Goal: Transaction & Acquisition: Download file/media

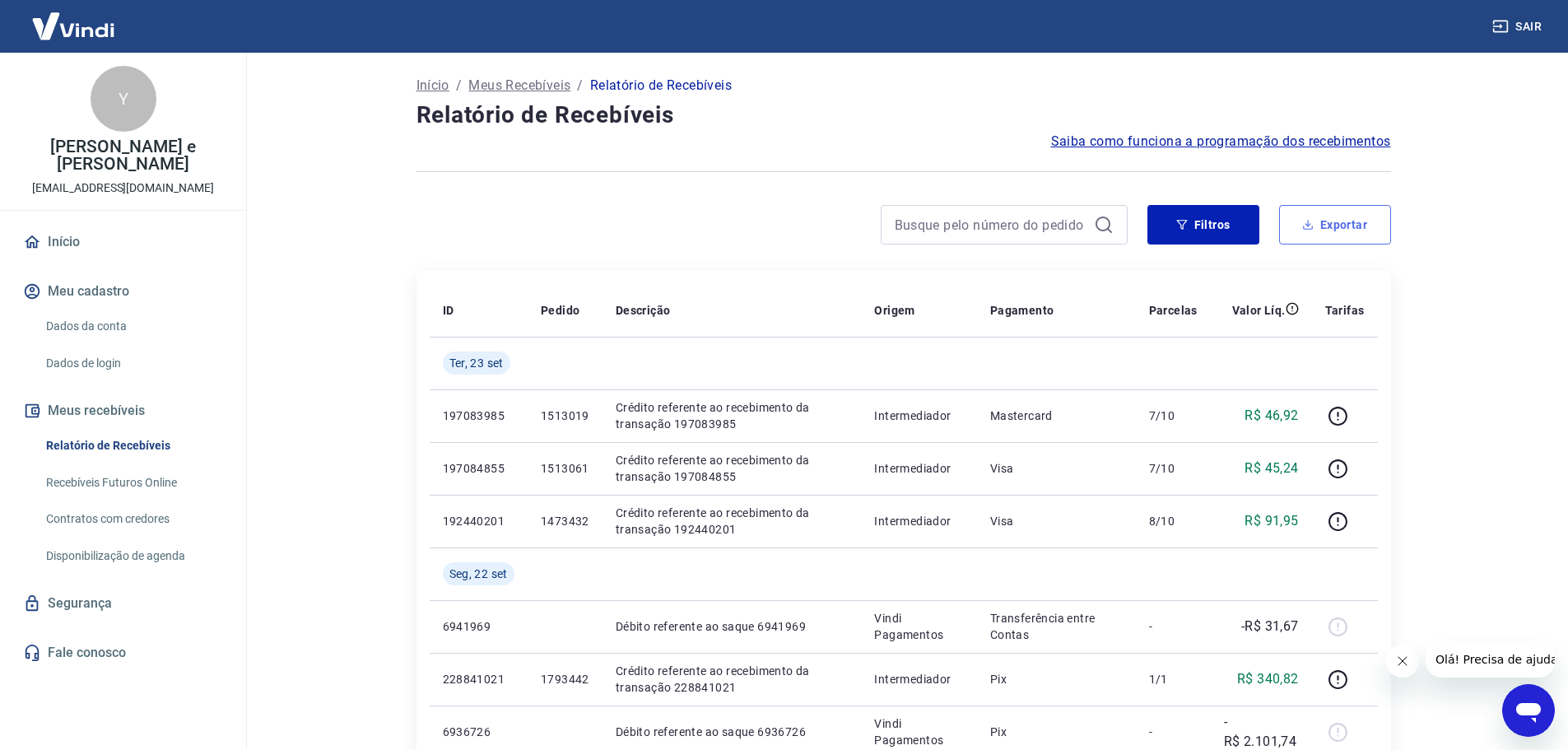
click at [1333, 221] on button "Exportar" at bounding box center [1334, 225] width 112 height 39
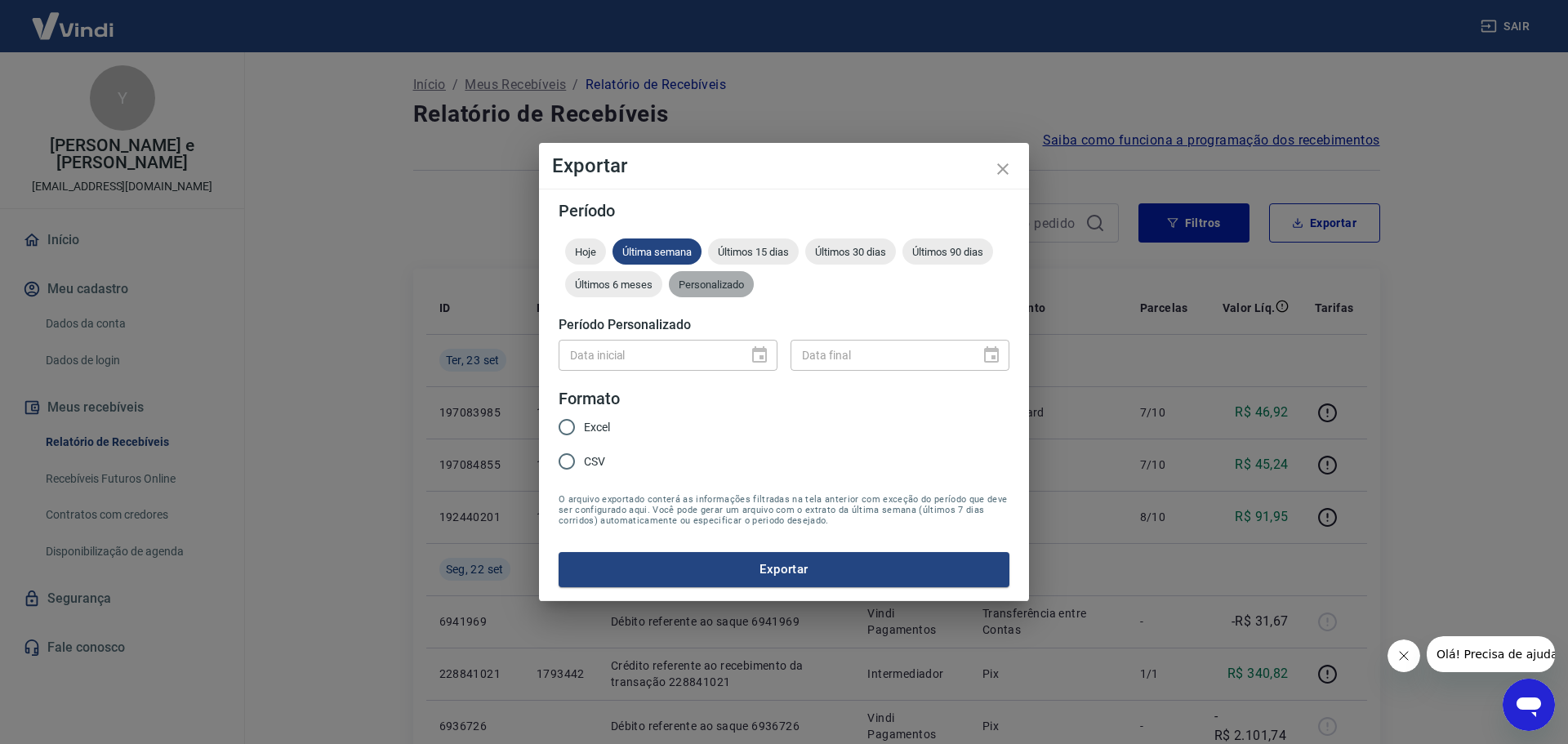
click at [738, 284] on span "Personalizado" at bounding box center [711, 284] width 85 height 13
type input "DD/MM/YYYY"
click at [652, 349] on input "DD/MM/YYYY" at bounding box center [647, 354] width 178 height 30
click at [755, 355] on icon "Choose date" at bounding box center [760, 355] width 20 height 20
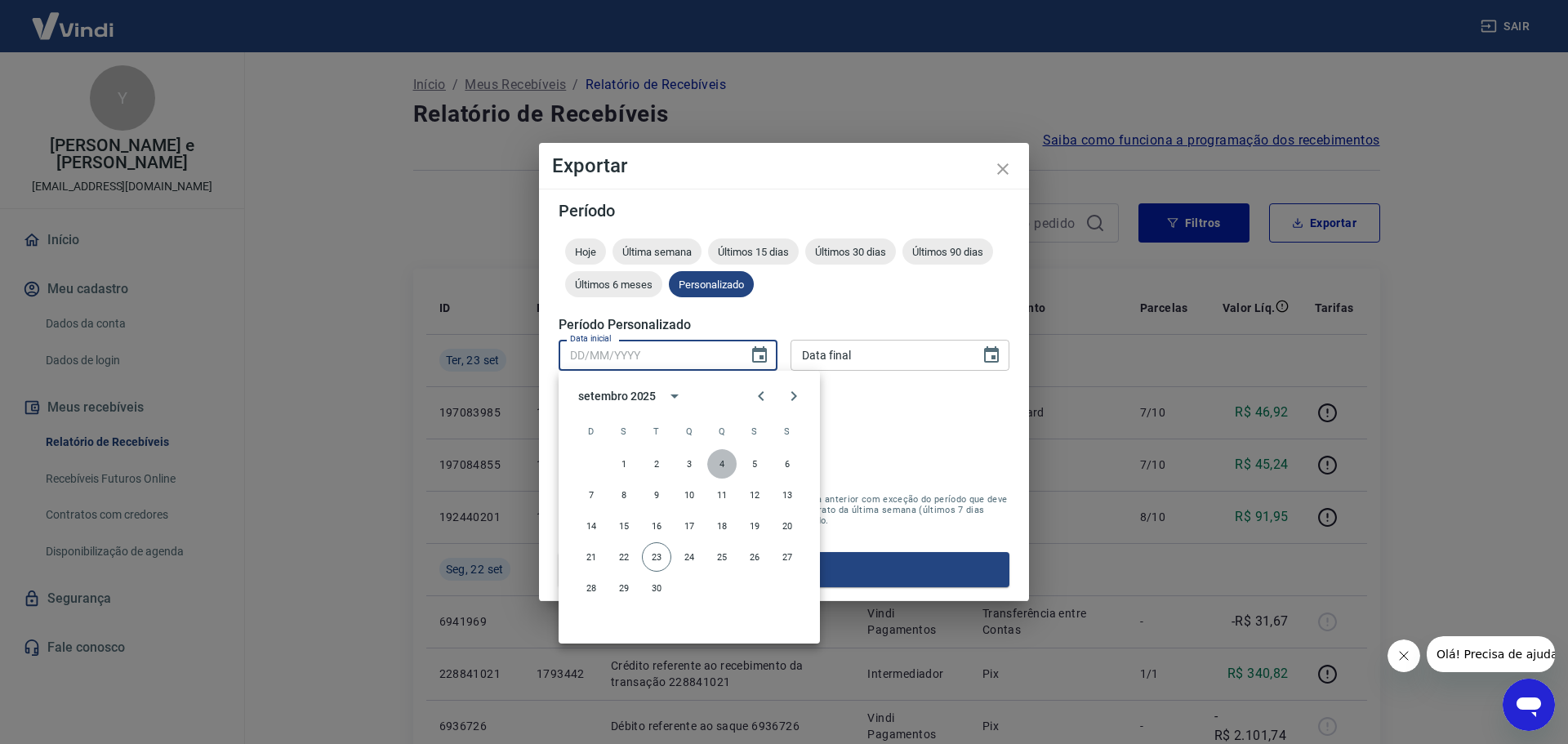
click at [726, 468] on button "4" at bounding box center [722, 464] width 29 height 29
type input "[DATE]"
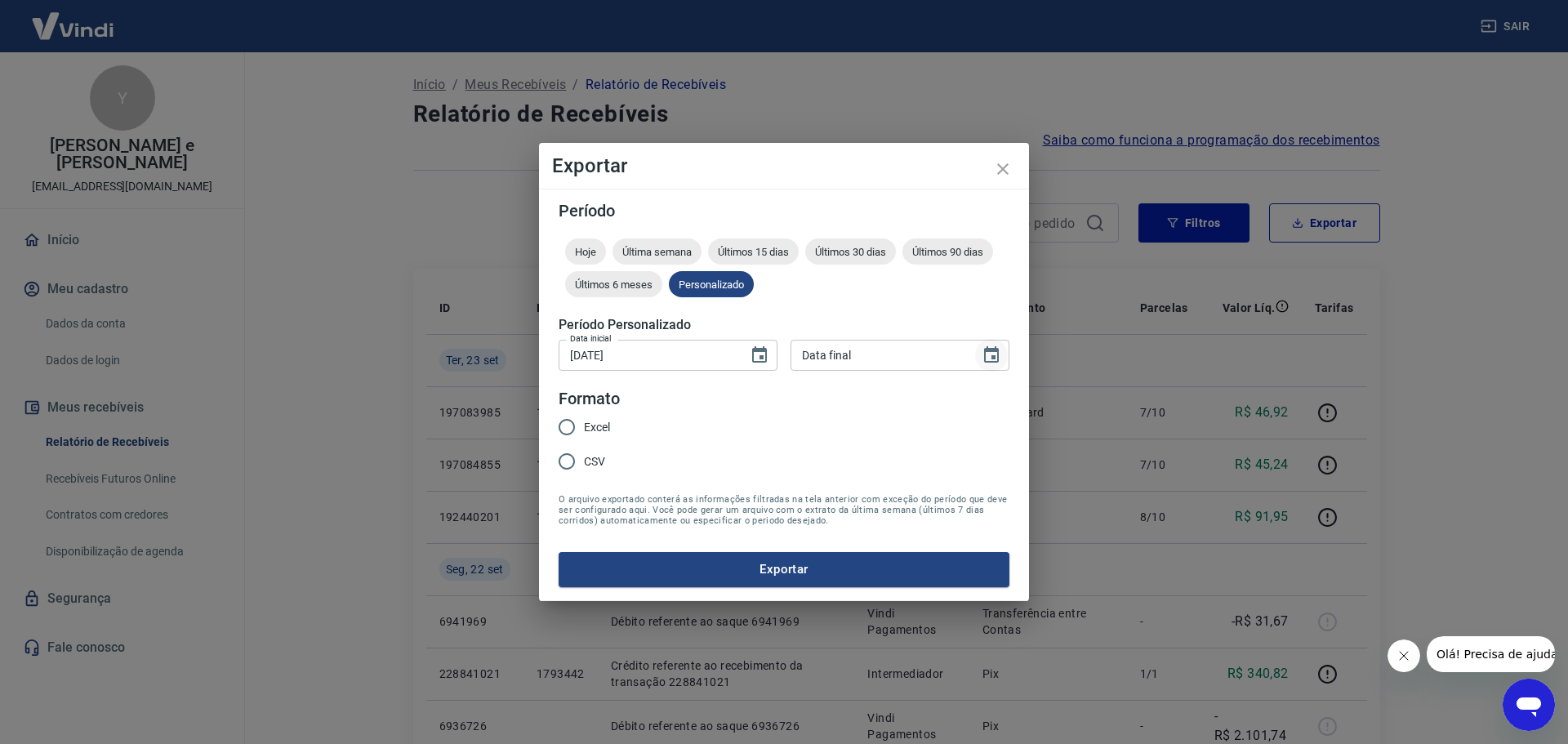
click at [982, 355] on icon "Choose date" at bounding box center [991, 355] width 20 height 20
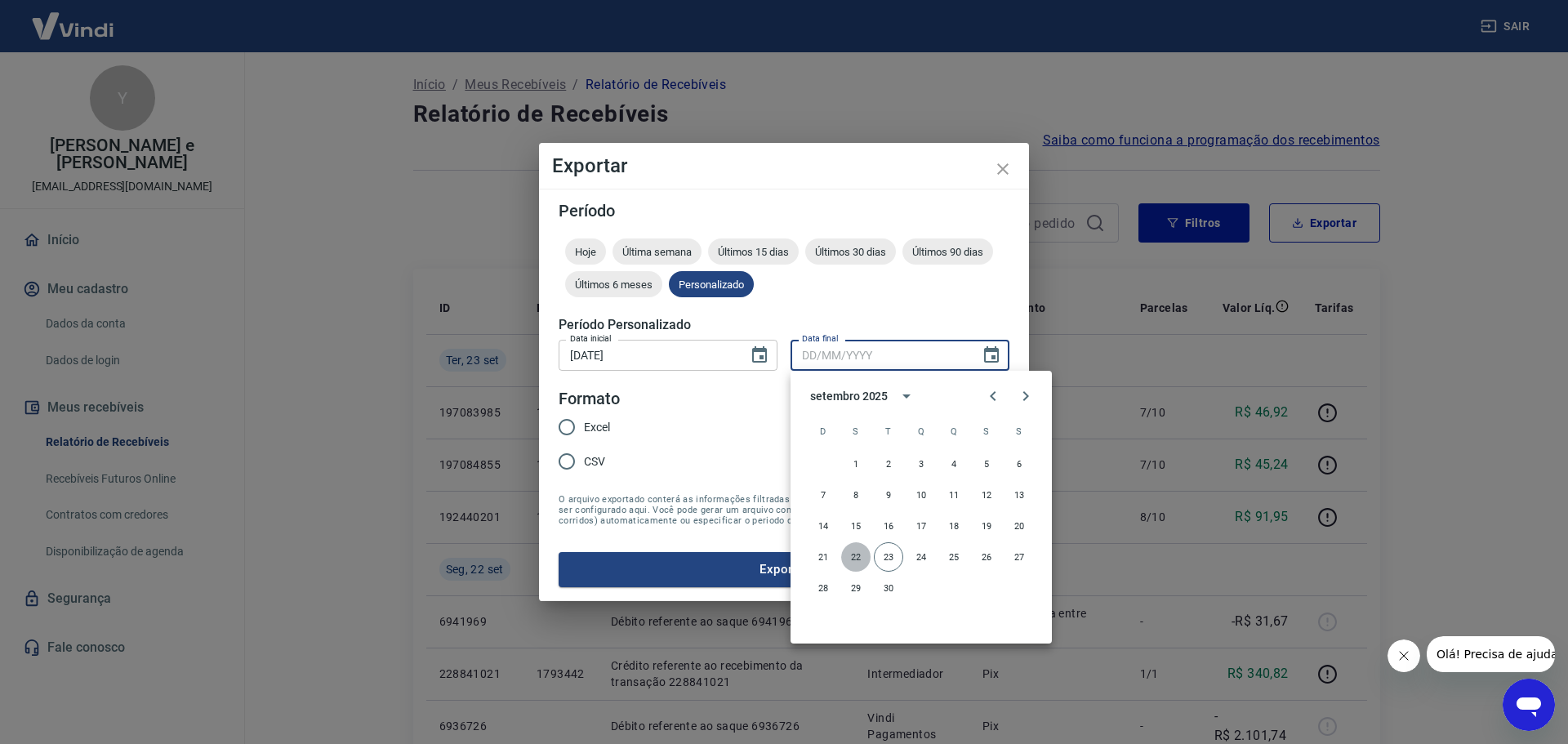
click at [854, 556] on button "22" at bounding box center [856, 557] width 29 height 29
type input "[DATE]"
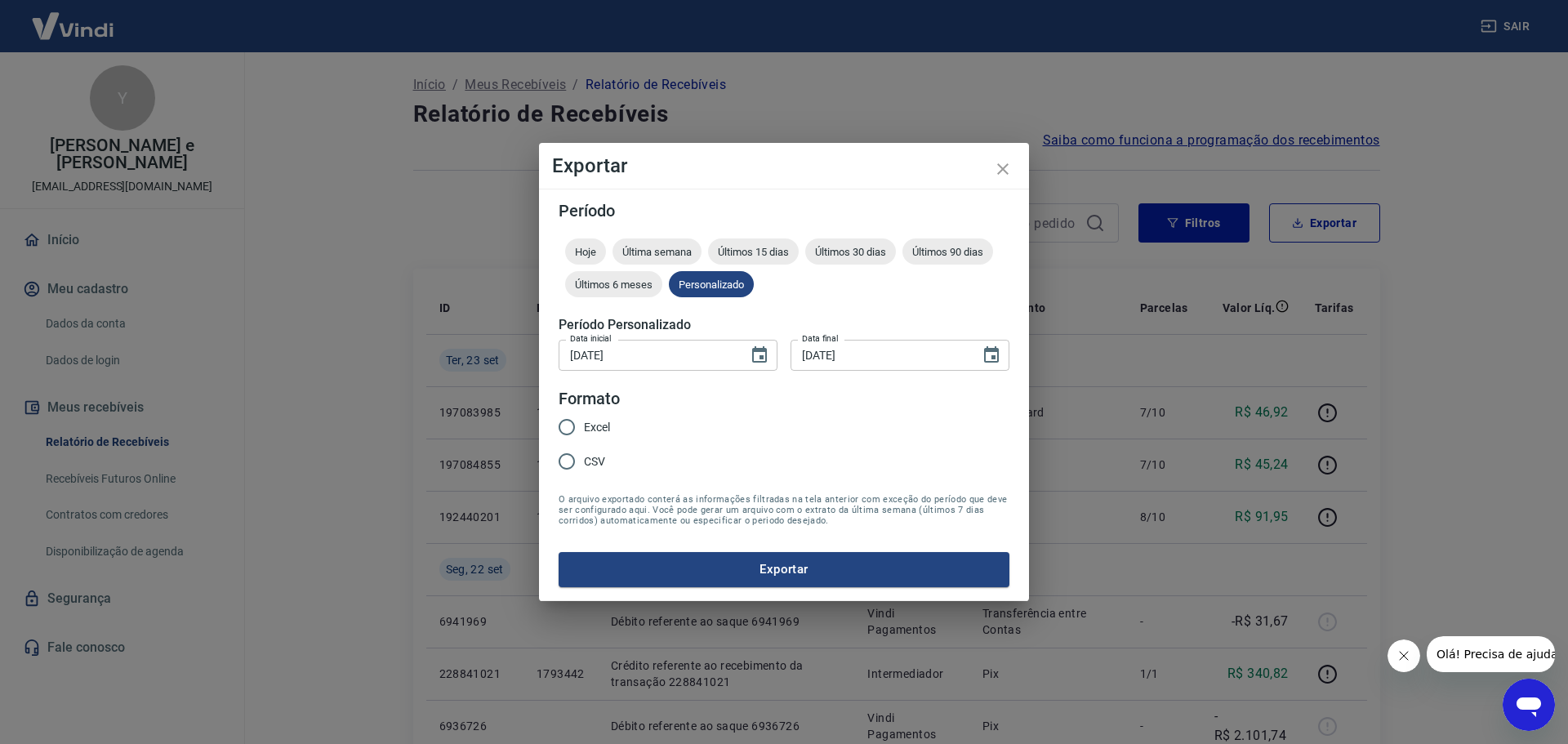
click at [569, 424] on input "Excel" at bounding box center [566, 427] width 34 height 34
radio input "true"
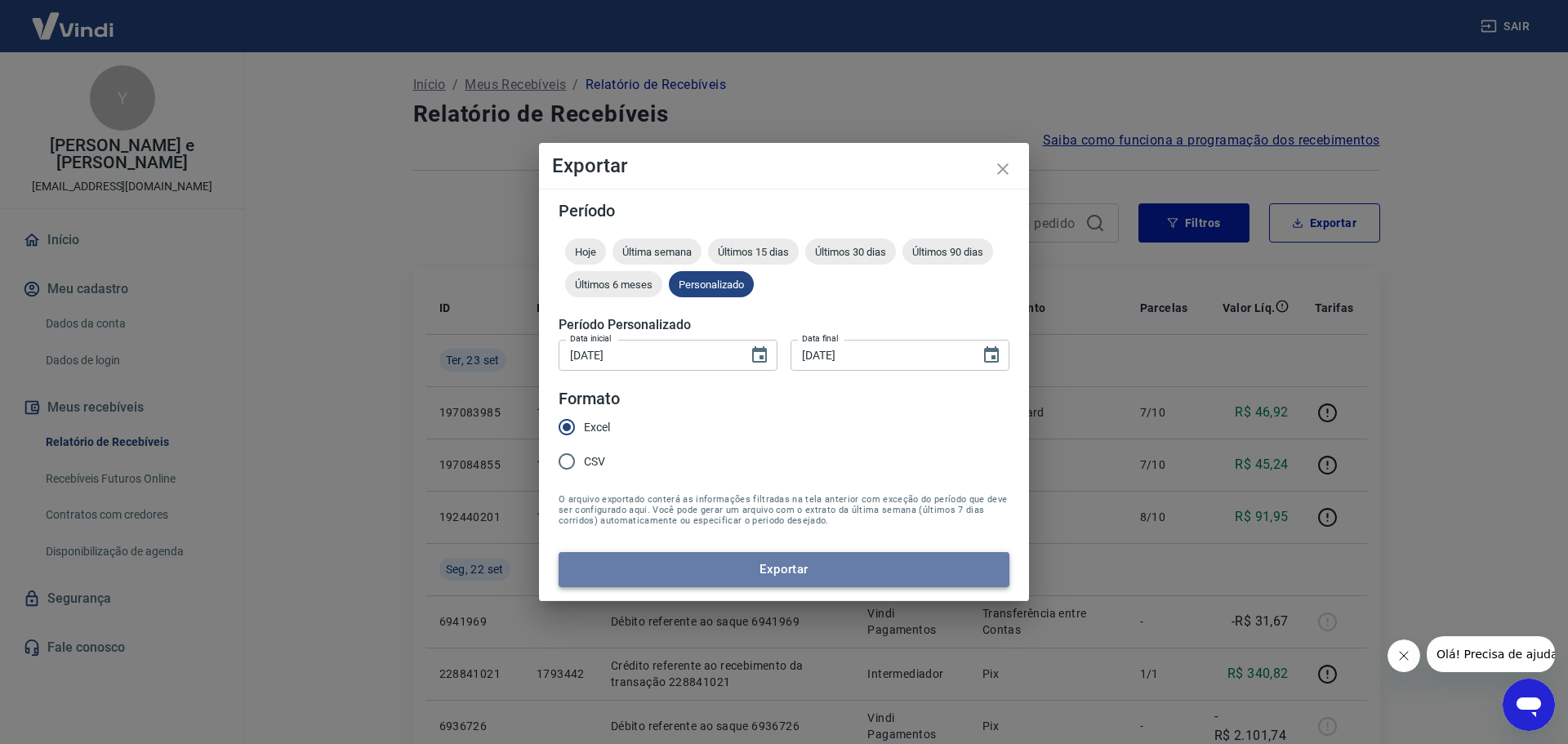
click at [755, 569] on button "Exportar" at bounding box center [784, 569] width 451 height 34
